Goal: Download file/media

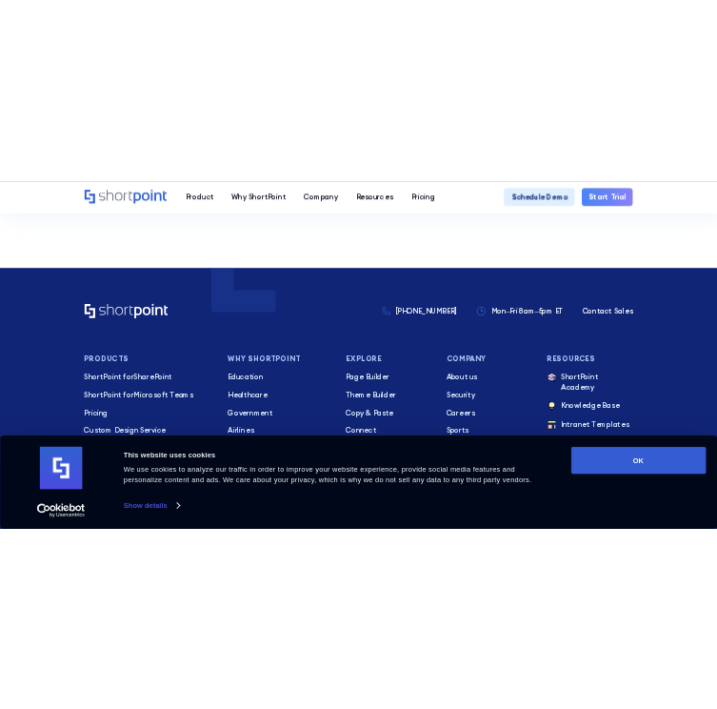
scroll to position [286, 0]
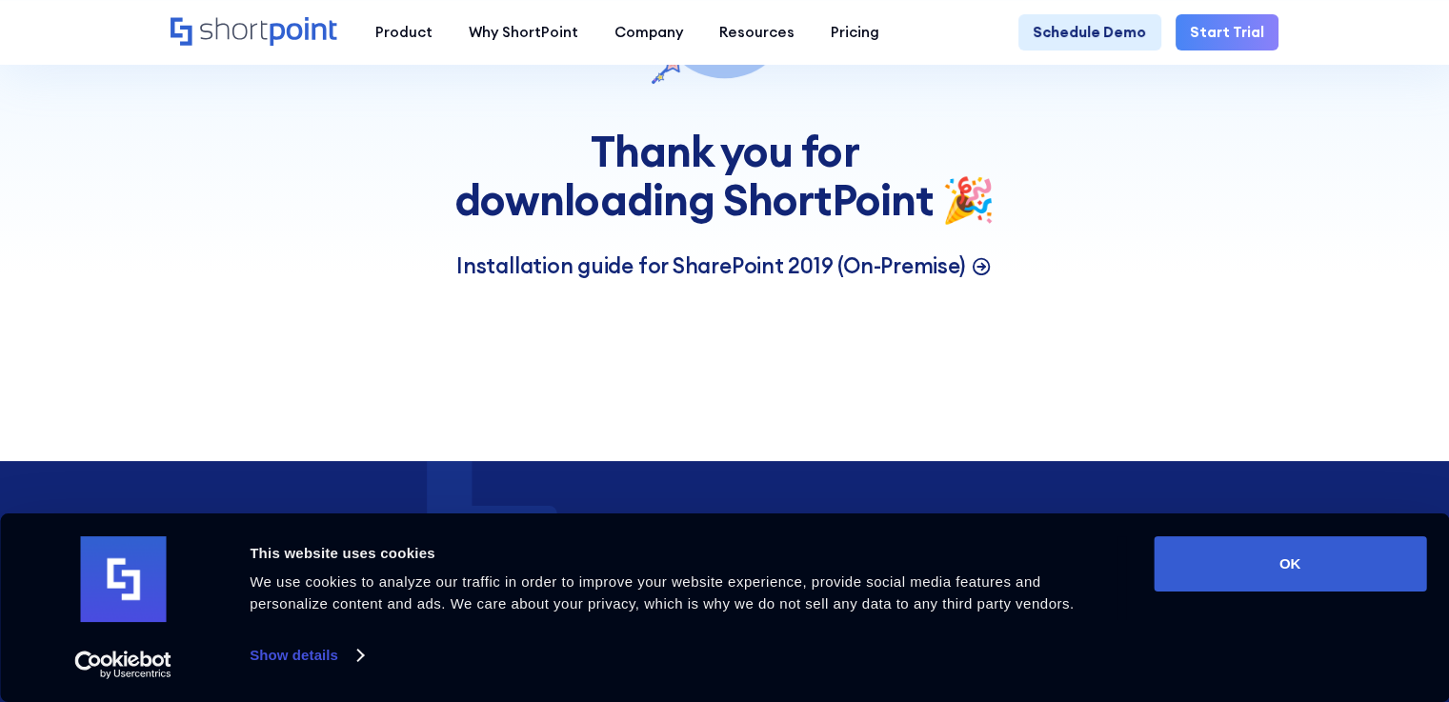
click at [652, 272] on p "Installation guide for SharePoint 2019 (On-Premise)" at bounding box center [710, 266] width 509 height 29
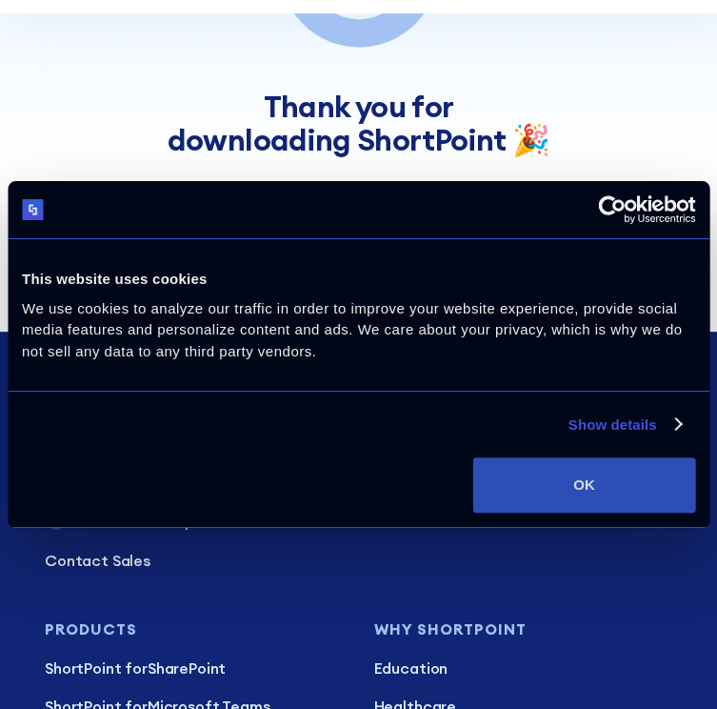
click at [549, 481] on button "OK" at bounding box center [585, 484] width 222 height 55
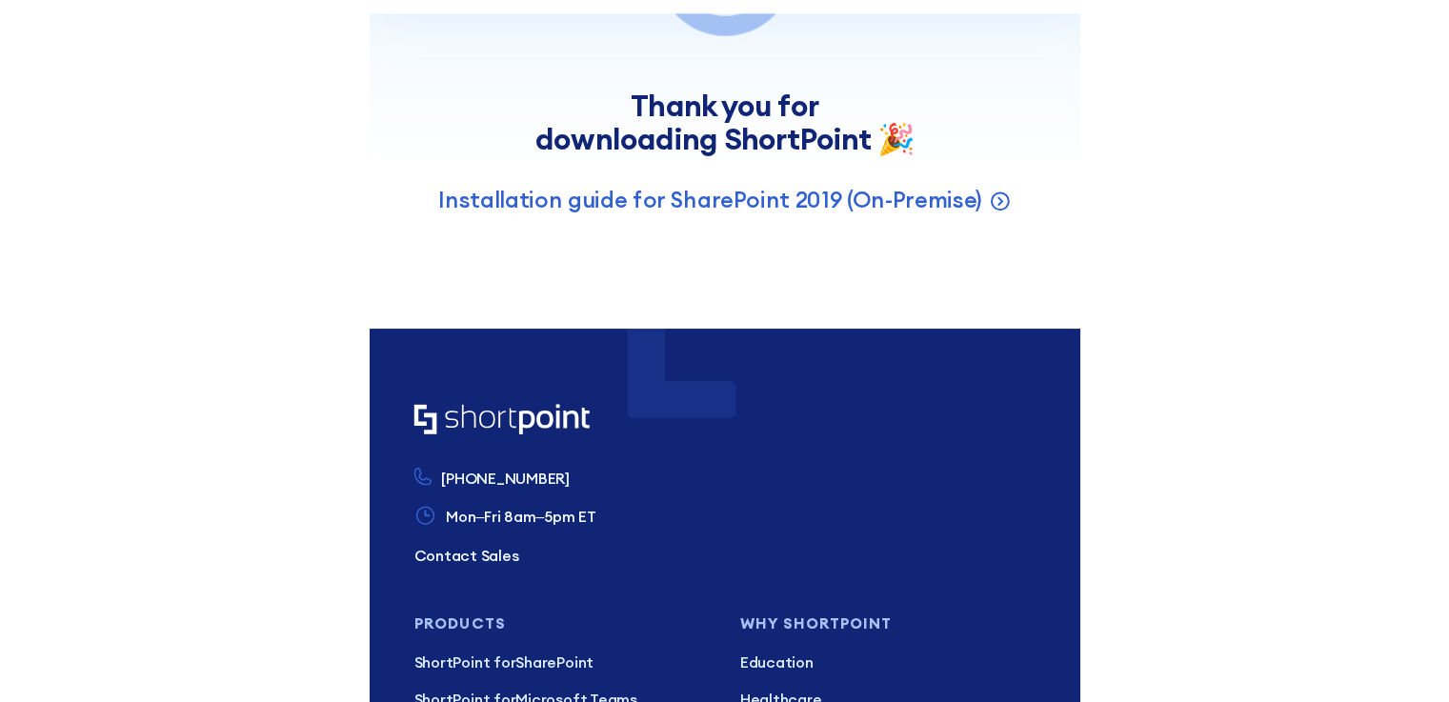
scroll to position [0, 0]
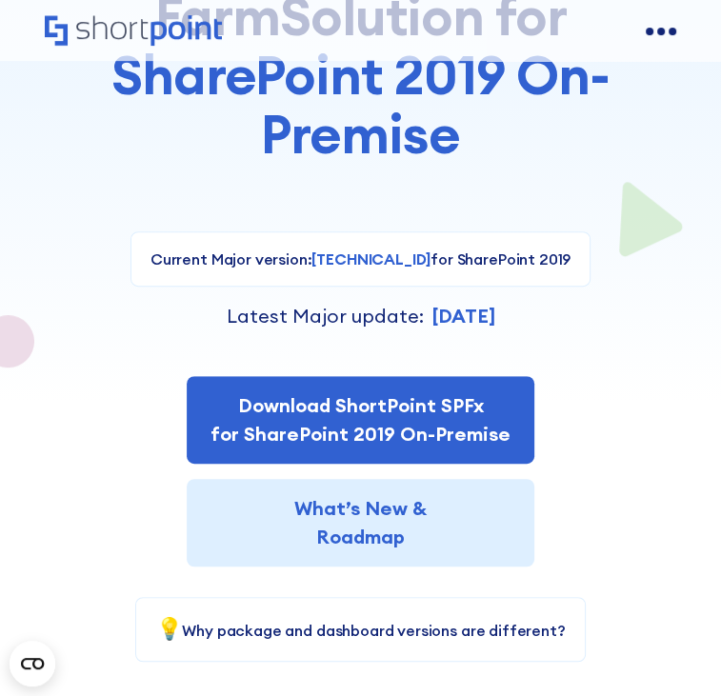
scroll to position [572, 0]
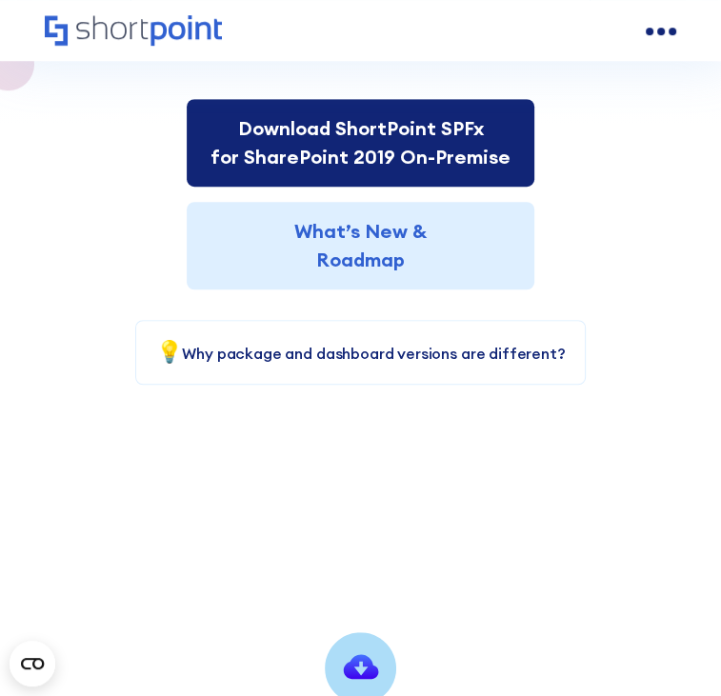
click at [244, 187] on link "Download ShortPoint SPFx for SharePoint 2019 On-Premise" at bounding box center [361, 143] width 348 height 88
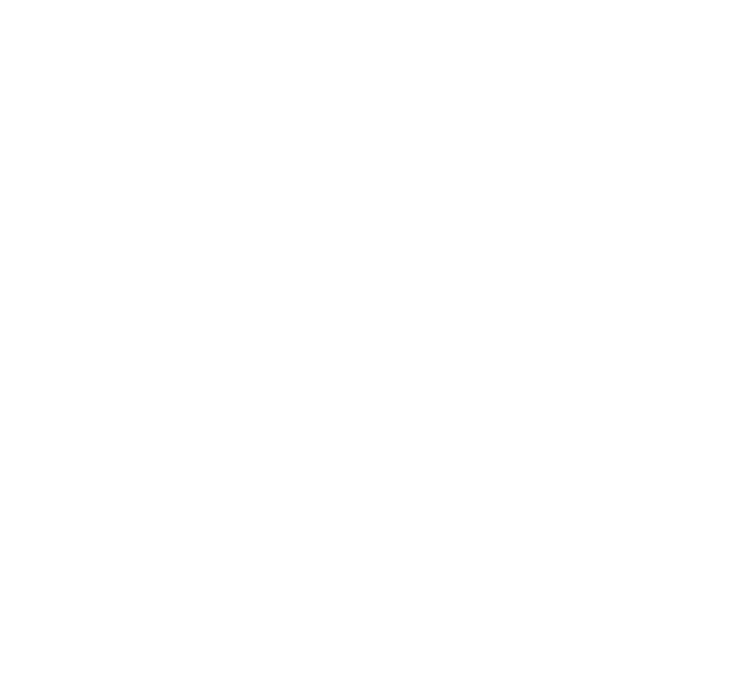
select select "SharePoint SE"
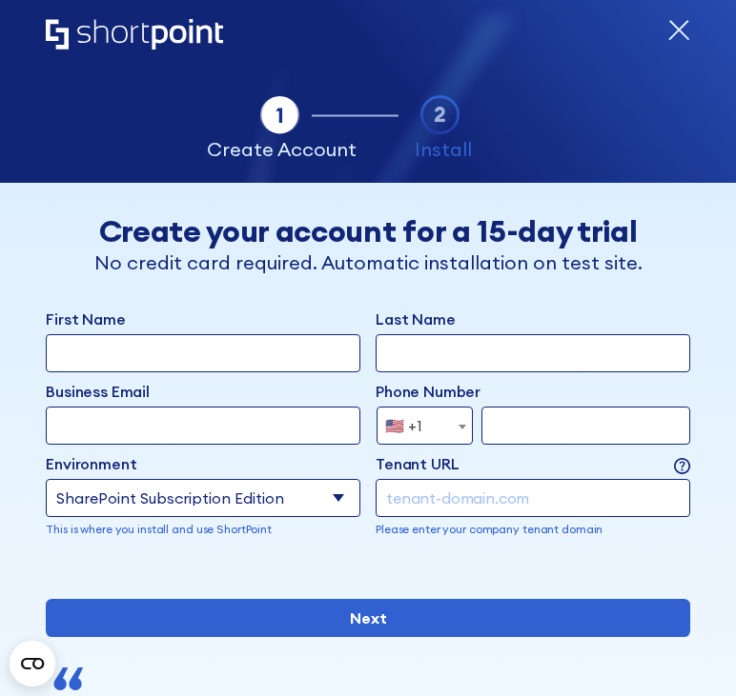
click at [669, 33] on icon "form" at bounding box center [678, 30] width 19 height 19
